Goal: Navigation & Orientation: Find specific page/section

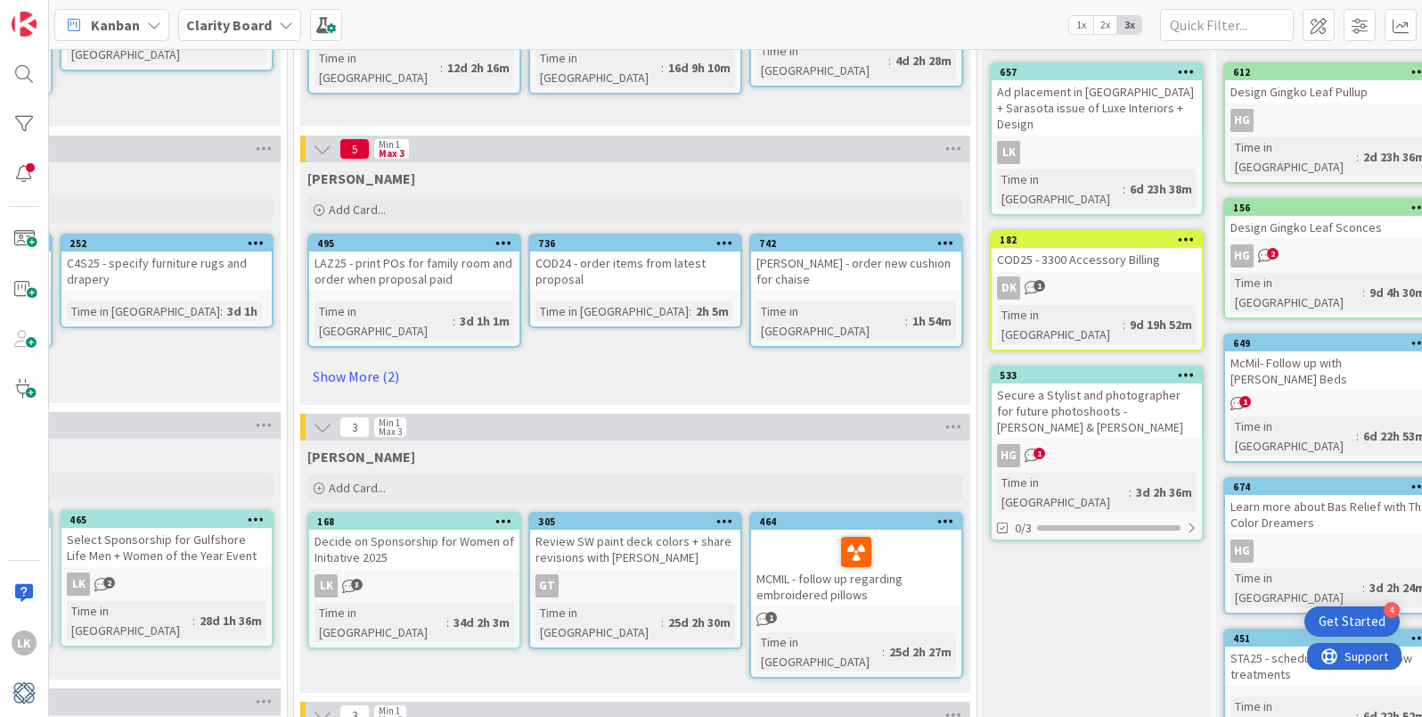
scroll to position [279, 1598]
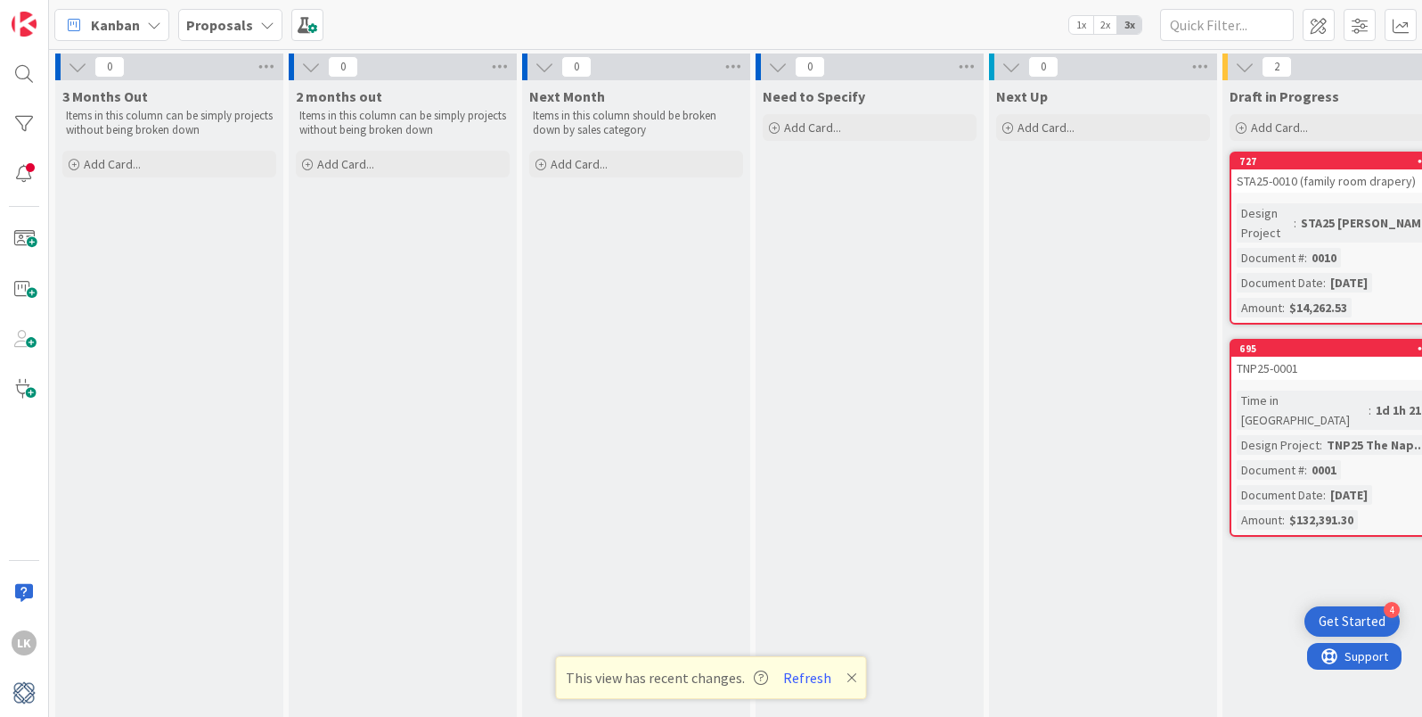
click at [262, 20] on icon at bounding box center [267, 25] width 14 height 14
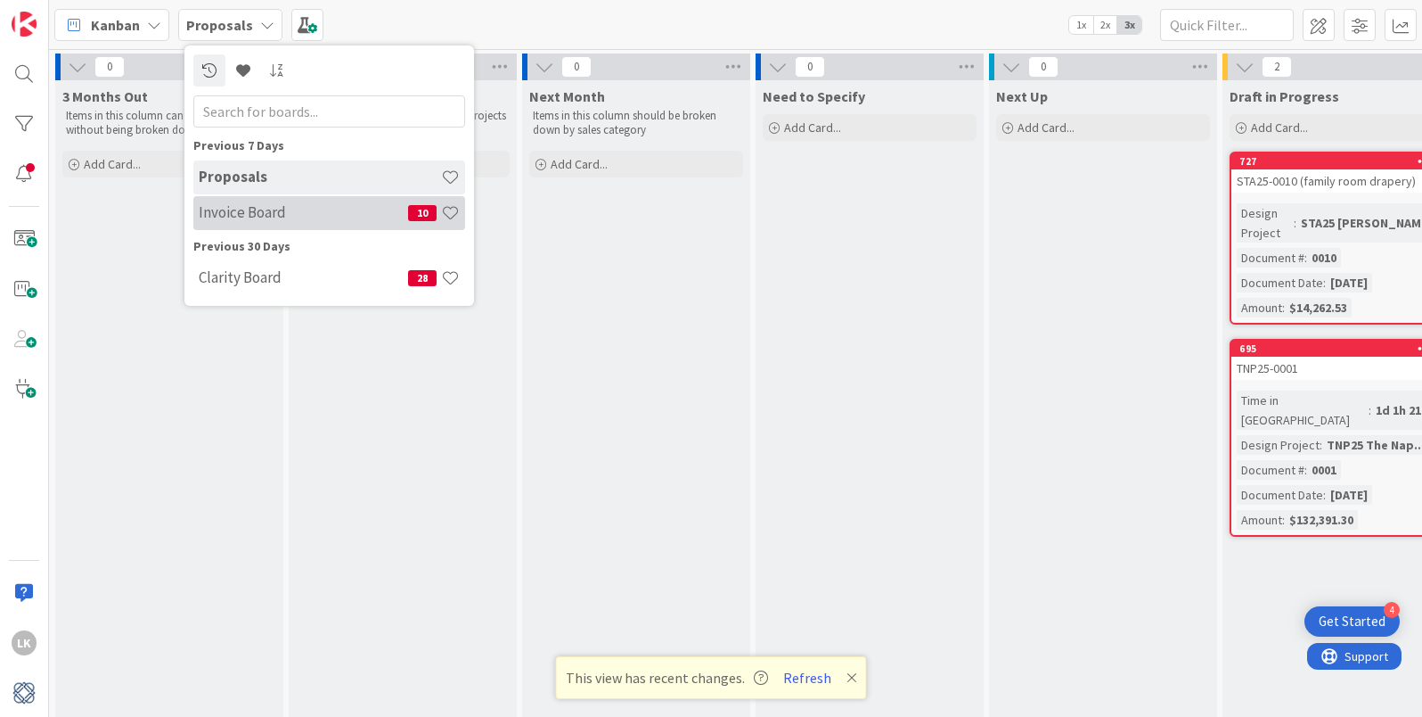
click at [277, 209] on h4 "Invoice Board" at bounding box center [303, 212] width 209 height 18
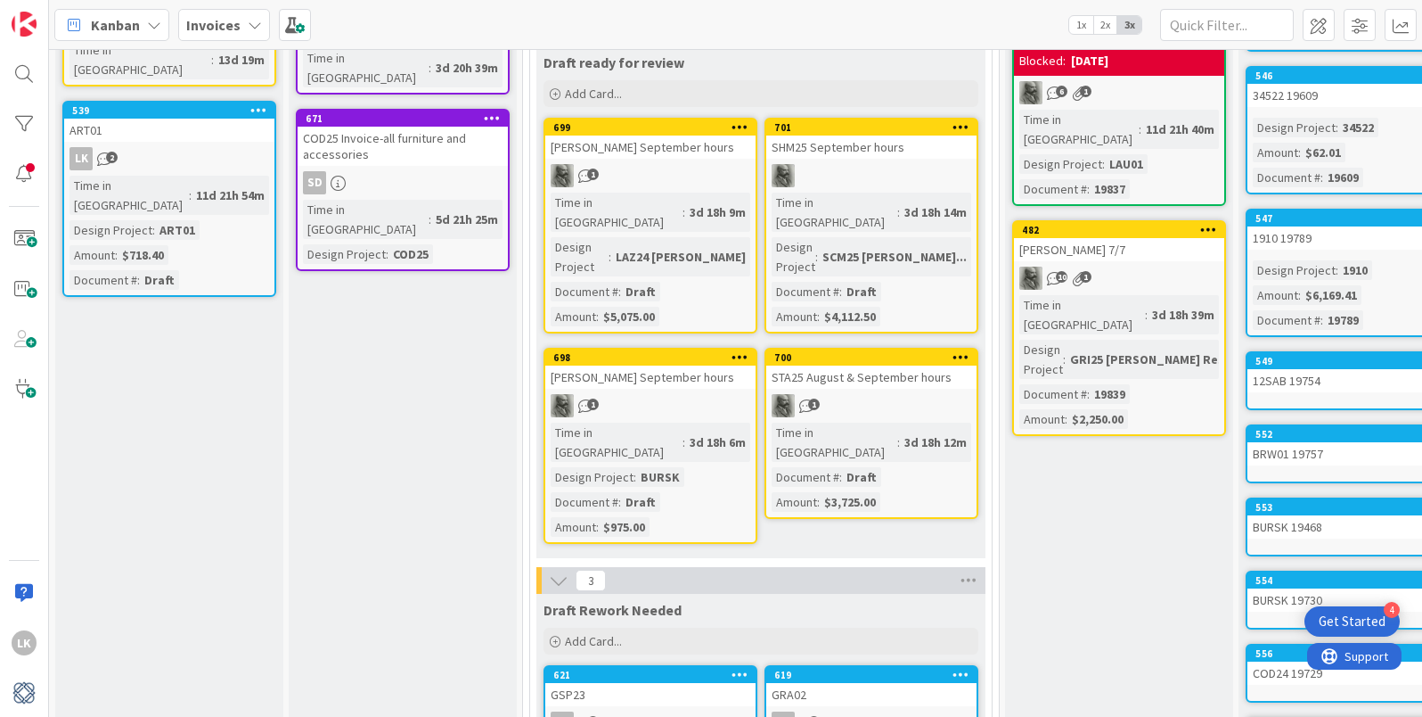
scroll to position [29, 0]
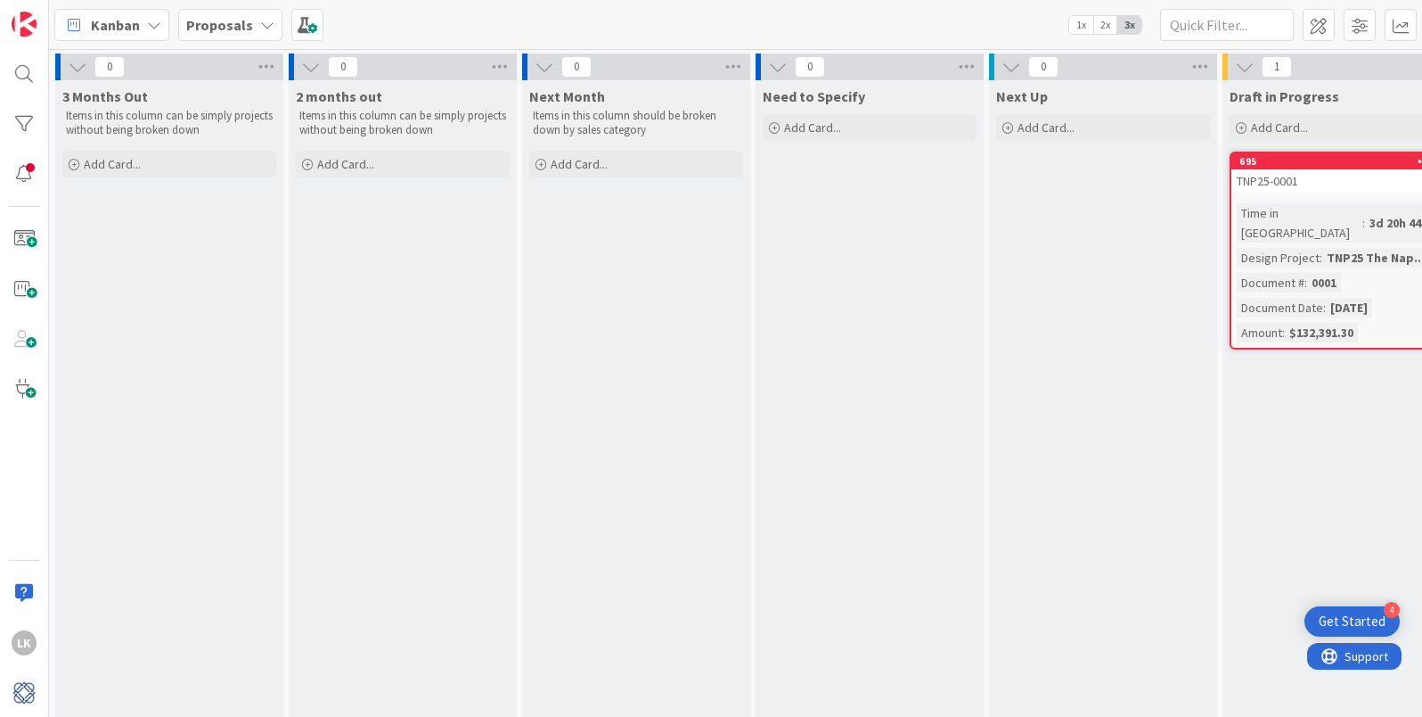
click at [262, 24] on icon at bounding box center [267, 25] width 14 height 14
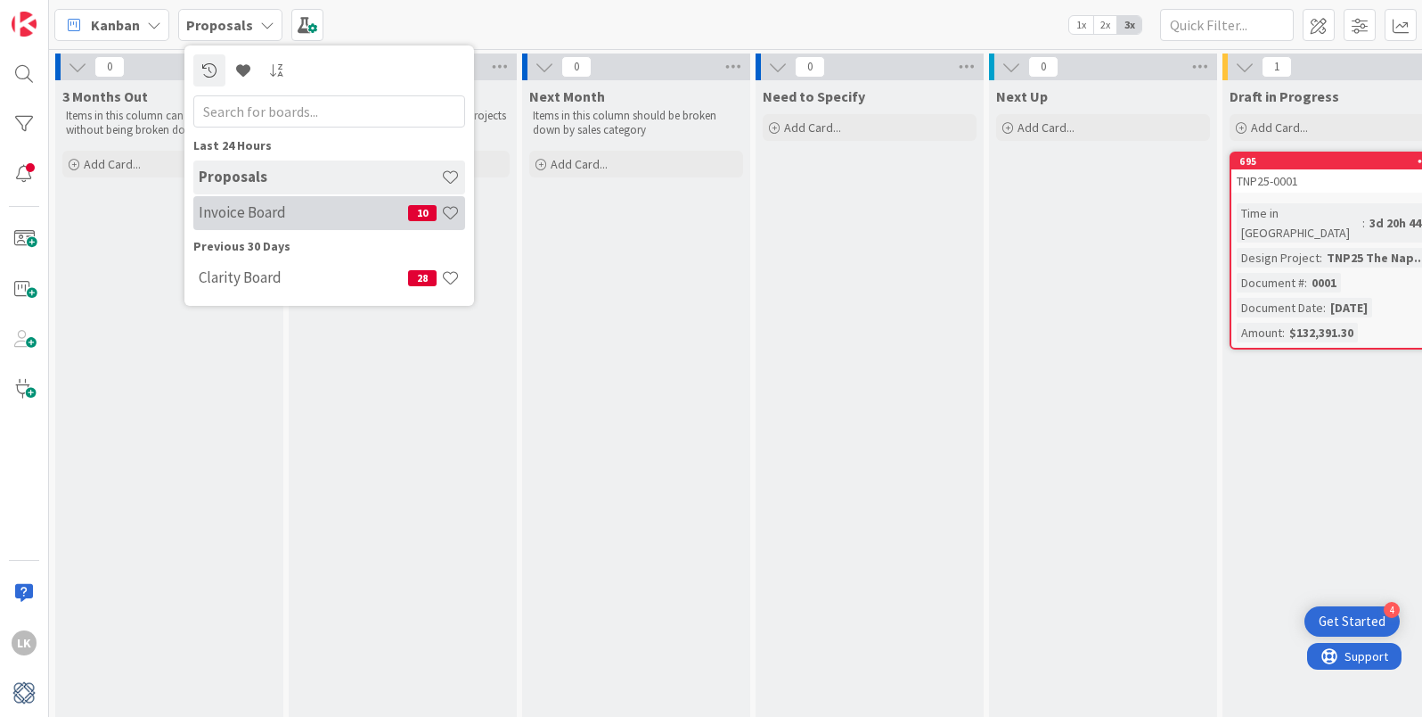
click at [245, 207] on h4 "Invoice Board" at bounding box center [303, 212] width 209 height 18
